Goal: Task Accomplishment & Management: Manage account settings

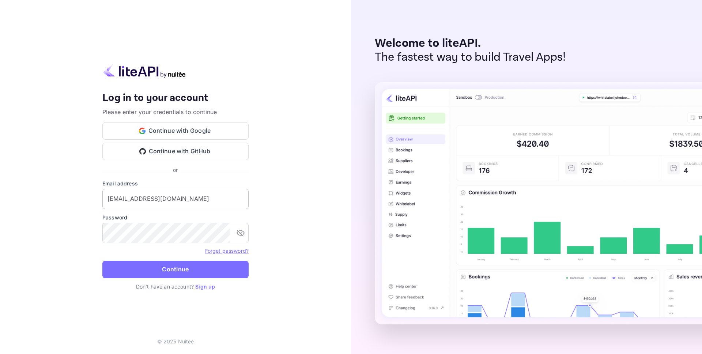
click at [191, 196] on input "[EMAIL_ADDRESS][DOMAIN_NAME]" at bounding box center [175, 199] width 146 height 20
drag, startPoint x: 142, startPoint y: 198, endPoint x: 150, endPoint y: 199, distance: 7.7
click at [142, 198] on input "[PERSON_NAME][EMAIL_ADDRESS][DOMAIN_NAME]" at bounding box center [175, 199] width 146 height 20
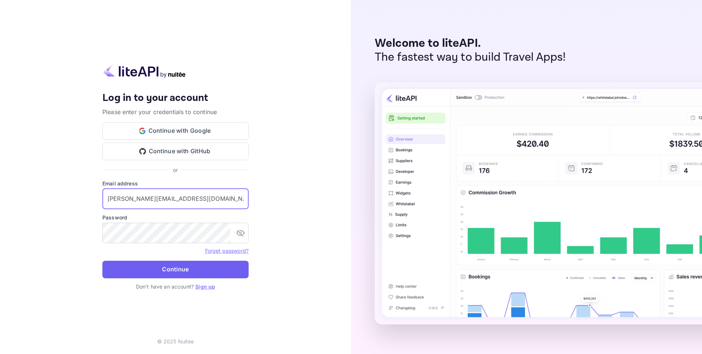
type input "[PERSON_NAME][EMAIL_ADDRESS][DOMAIN_NAME]"
drag, startPoint x: 183, startPoint y: 268, endPoint x: 197, endPoint y: 265, distance: 14.1
click at [183, 268] on button "Continue" at bounding box center [175, 270] width 146 height 18
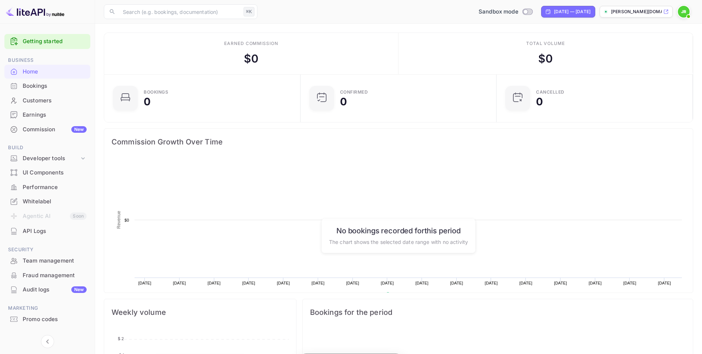
scroll to position [119, 192]
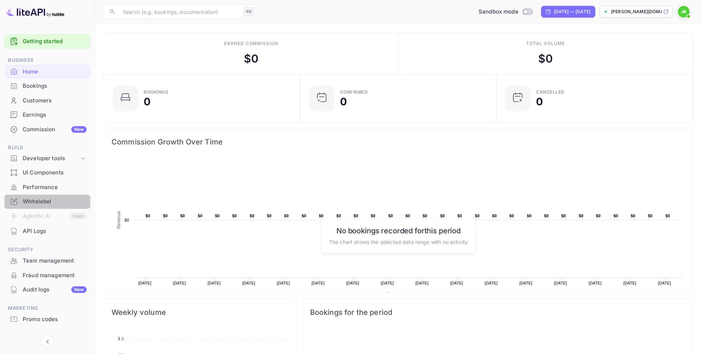
click at [51, 206] on div "Whitelabel" at bounding box center [47, 201] width 86 height 14
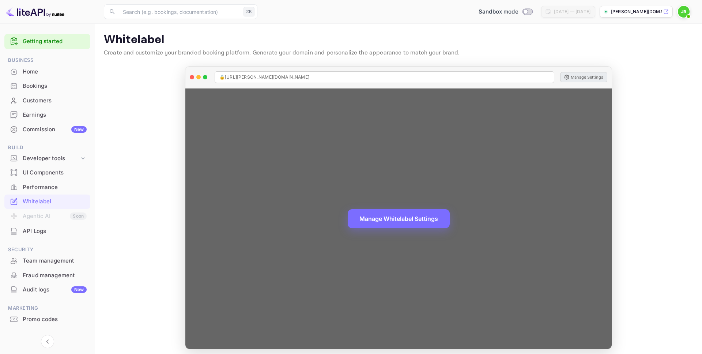
click at [588, 77] on button "Manage Settings" at bounding box center [583, 77] width 47 height 10
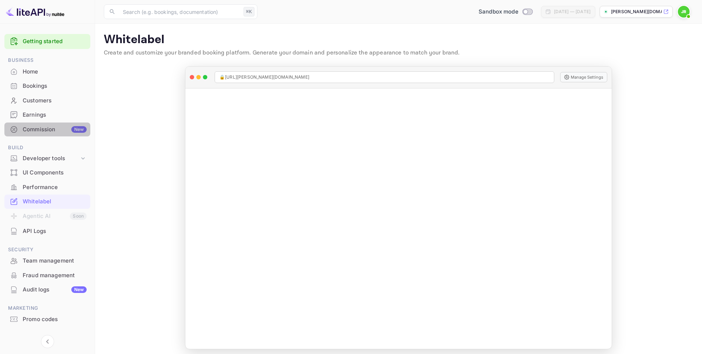
click at [34, 125] on div "Commission New" at bounding box center [55, 129] width 64 height 8
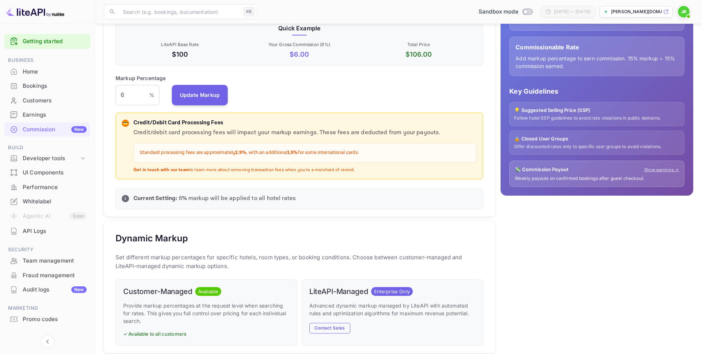
scroll to position [156, 0]
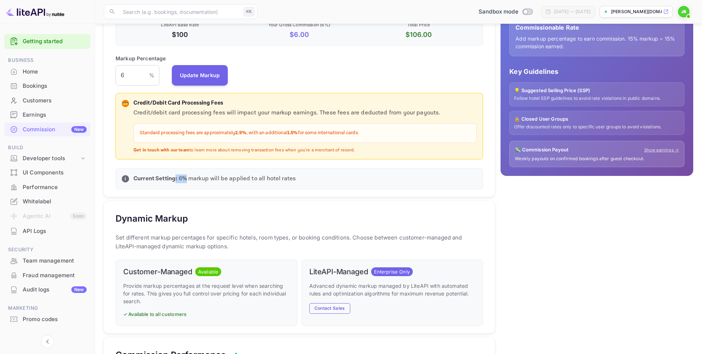
drag, startPoint x: 176, startPoint y: 179, endPoint x: 199, endPoint y: 181, distance: 22.7
click at [188, 181] on p "Current Setting: 6 % markup will be applied to all hotel rates" at bounding box center [304, 178] width 343 height 9
drag, startPoint x: 221, startPoint y: 181, endPoint x: 177, endPoint y: 173, distance: 45.2
click at [215, 179] on p "Current Setting: 6 % markup will be applied to all hotel rates" at bounding box center [304, 178] width 343 height 9
drag, startPoint x: 107, startPoint y: 77, endPoint x: 97, endPoint y: 77, distance: 10.2
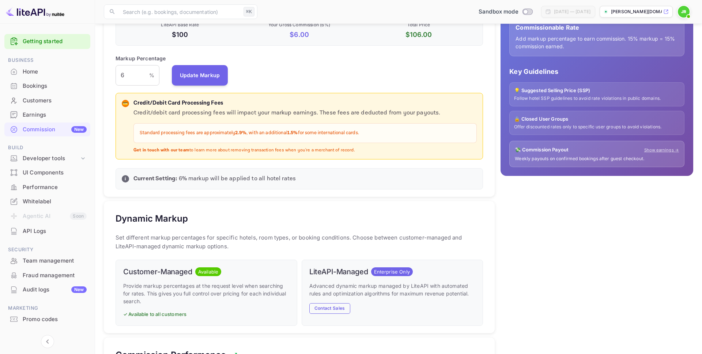
click at [97, 77] on main "Commission Management Configure your default commission percentage to earn reve…" at bounding box center [398, 222] width 607 height 710
type input "13"
